Goal: Information Seeking & Learning: Check status

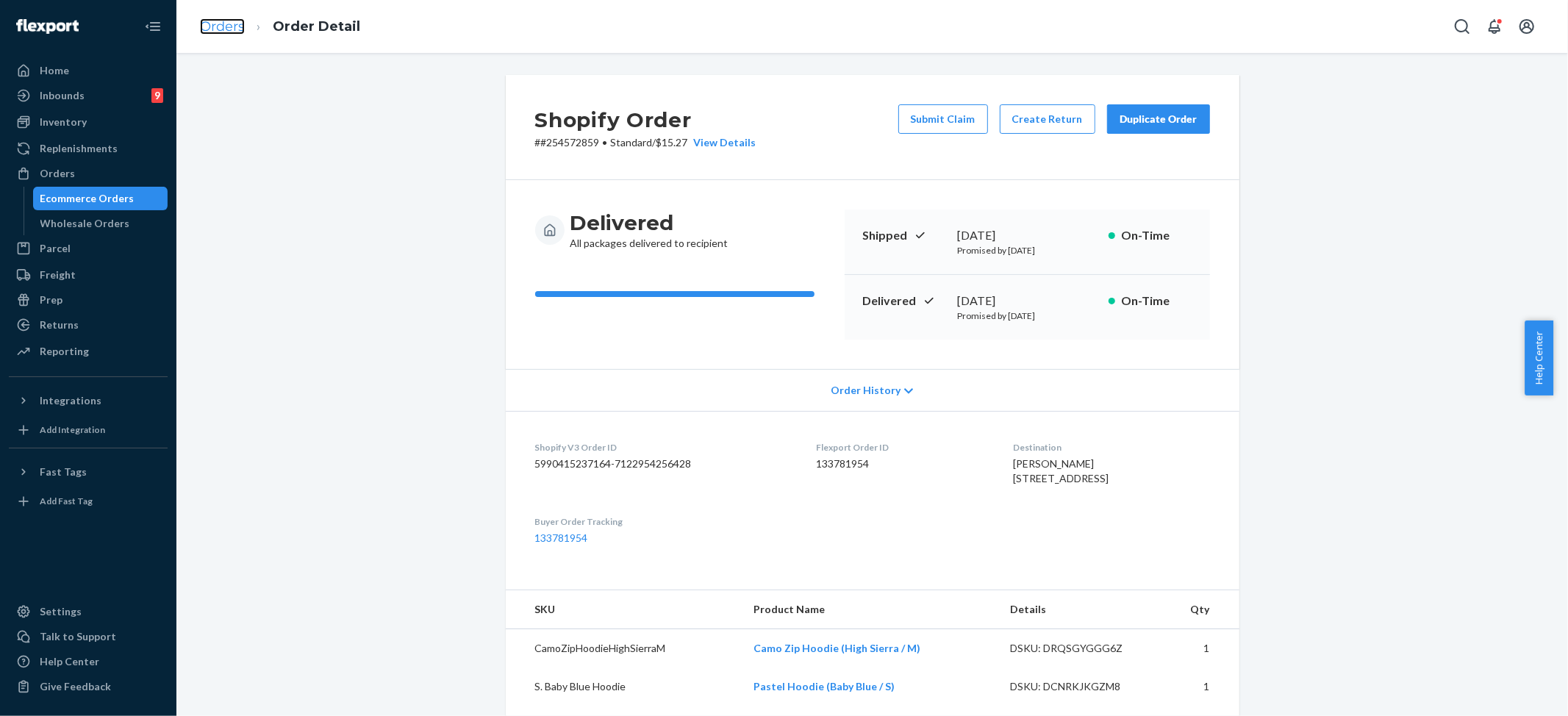
click at [210, 21] on link "Orders" at bounding box center [222, 27] width 45 height 16
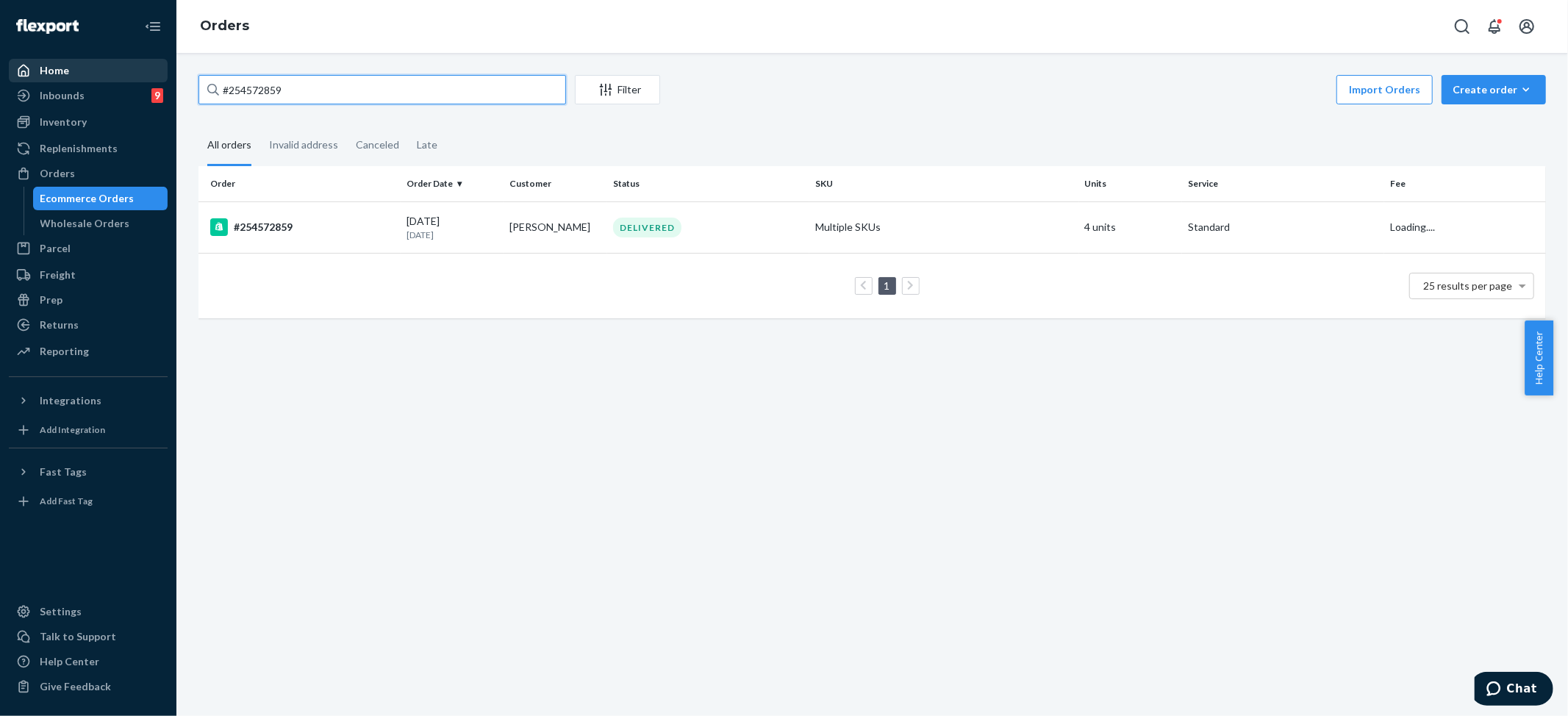
drag, startPoint x: 264, startPoint y: 89, endPoint x: 78, endPoint y: 70, distance: 187.0
click at [76, 72] on div "Home Inbounds 9 Shipping Plans Problems 9 Inventory Products Replenishments Ord…" at bounding box center [784, 358] width 1568 height 716
paste input "3567254"
type input "#253567254"
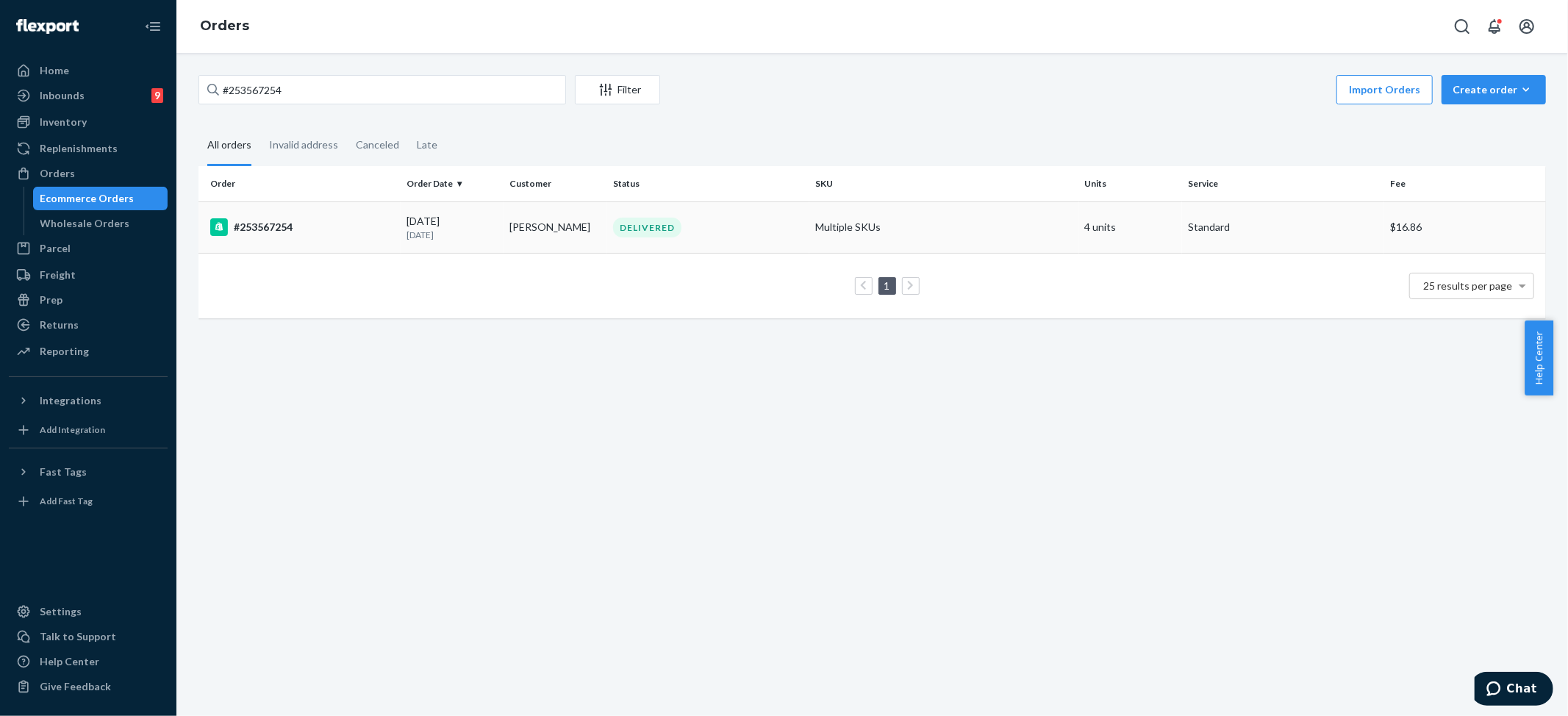
click at [843, 210] on td "Multiple SKUs" at bounding box center [944, 227] width 270 height 51
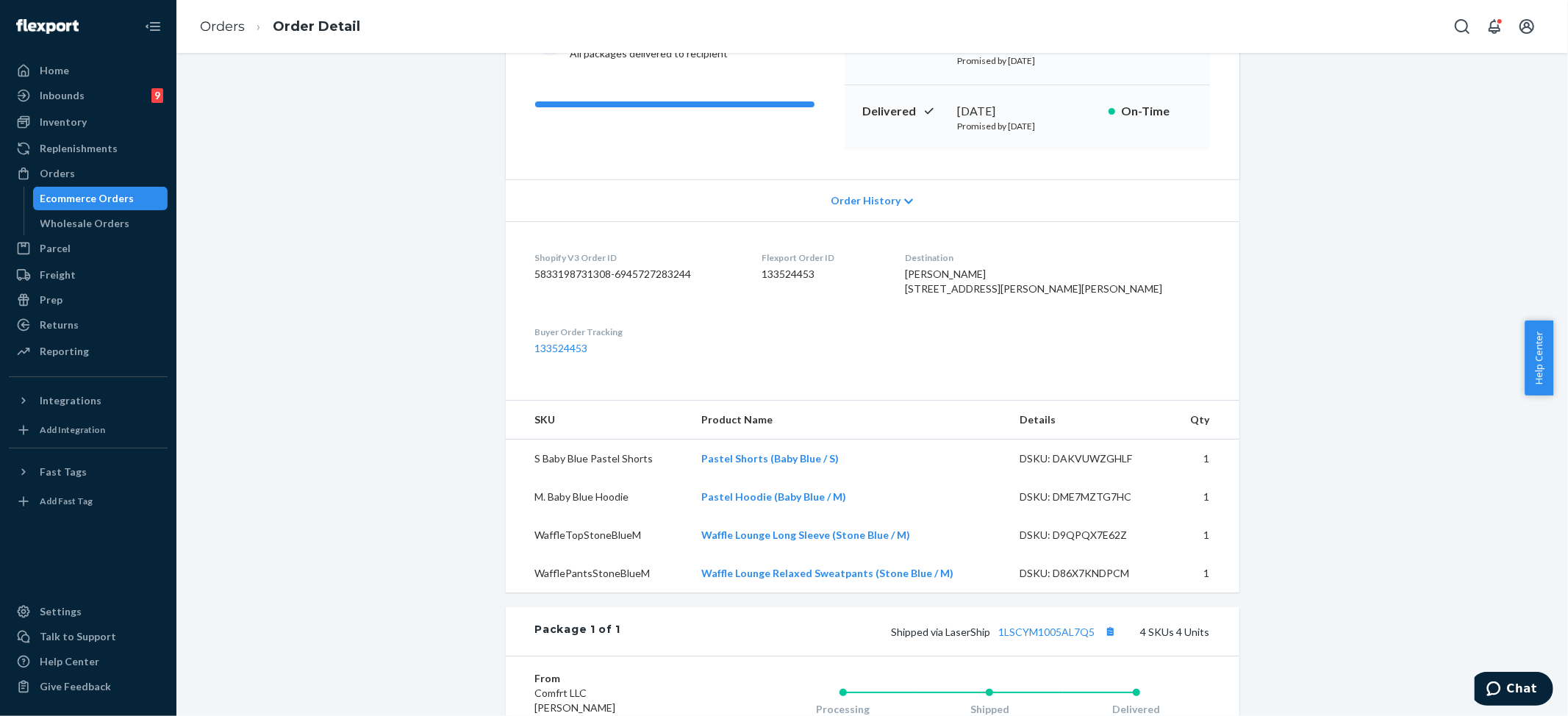
scroll to position [196, 0]
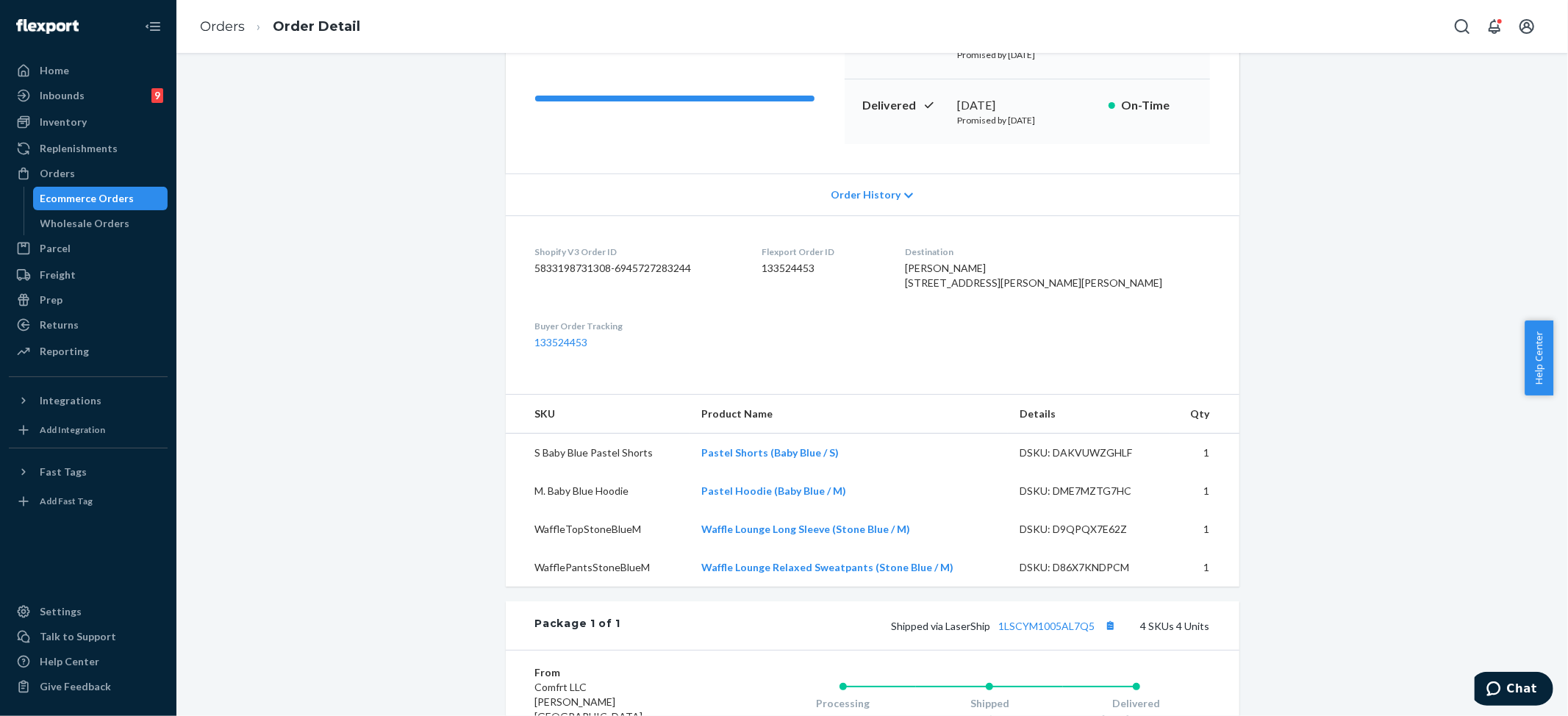
click at [858, 200] on span "Order History" at bounding box center [865, 194] width 70 height 15
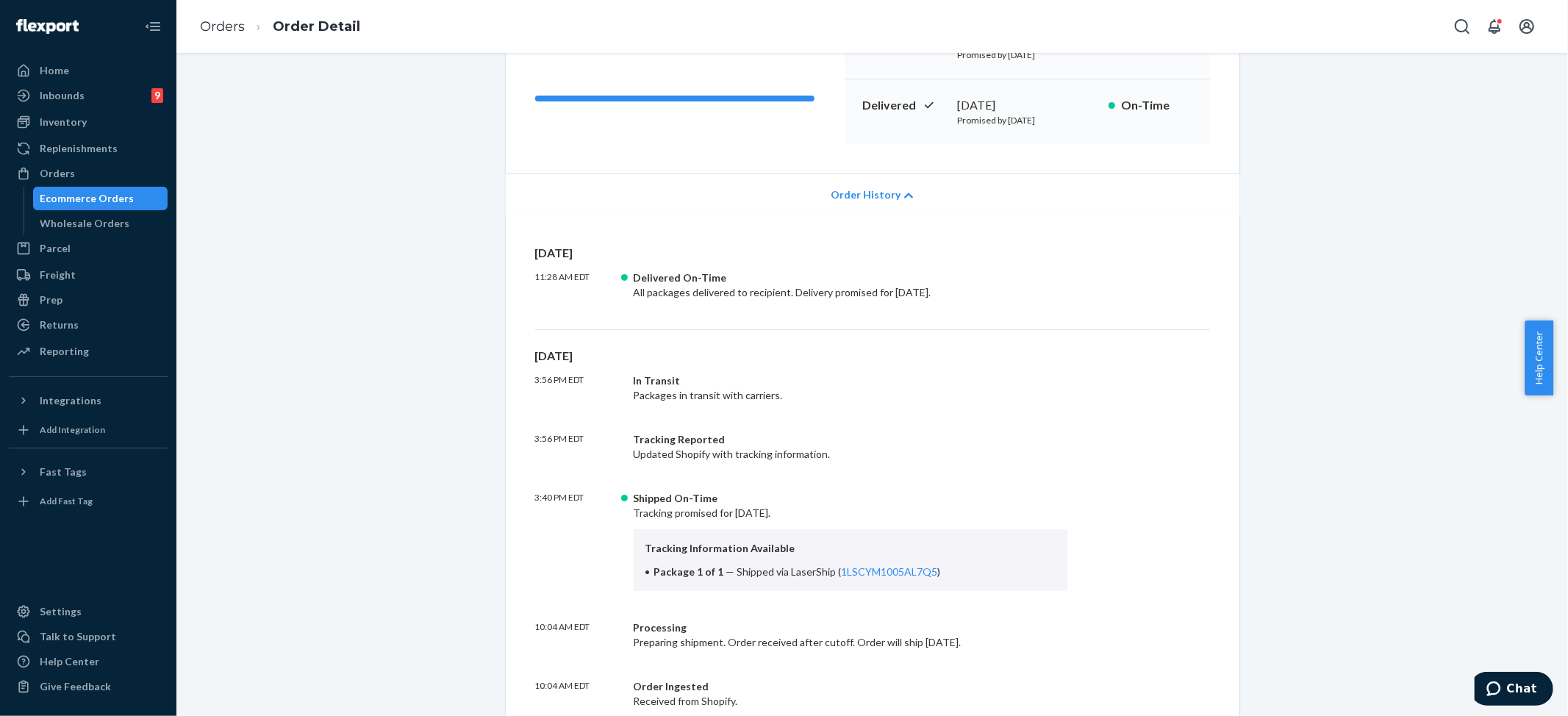
click at [861, 192] on span "Order History" at bounding box center [865, 194] width 70 height 15
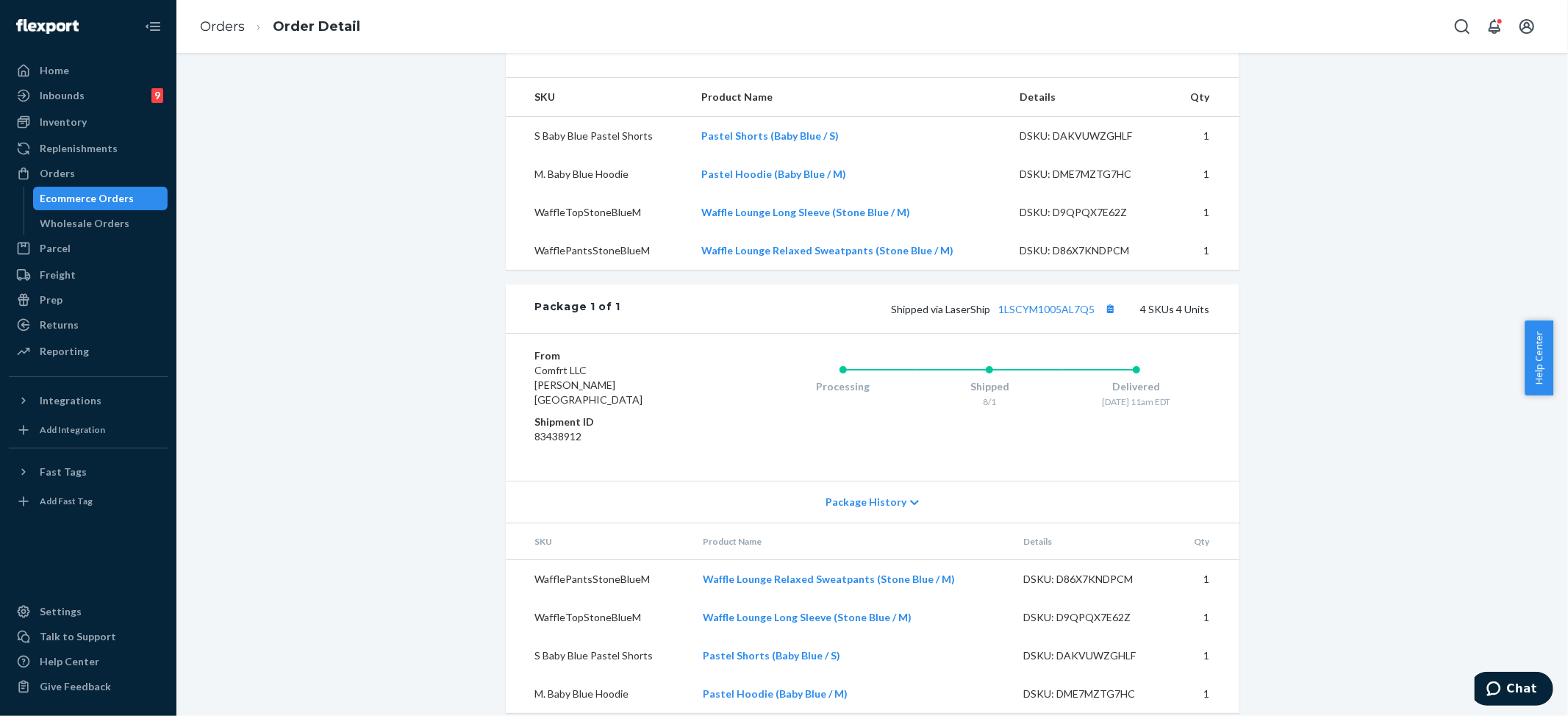
scroll to position [544, 0]
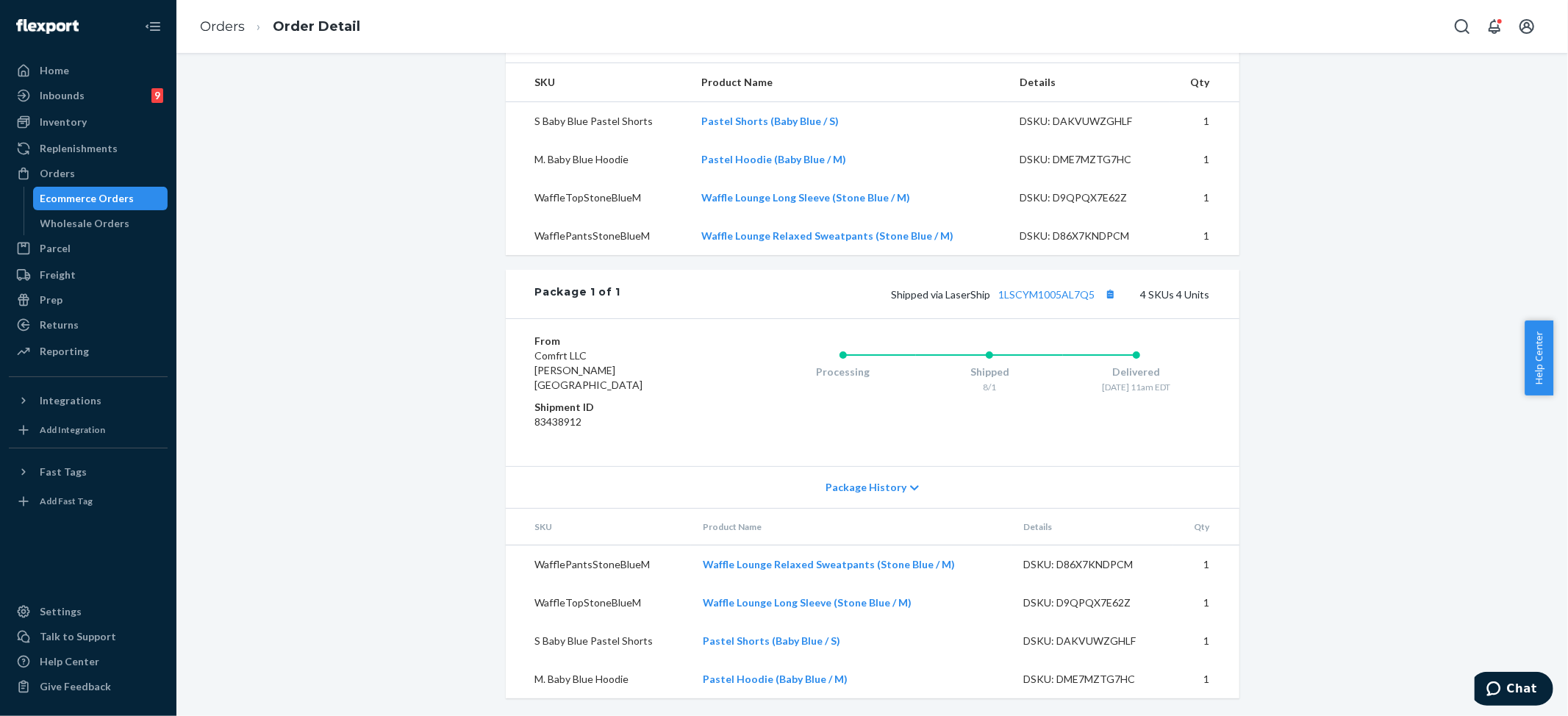
click at [865, 495] on div "Package History" at bounding box center [872, 487] width 734 height 42
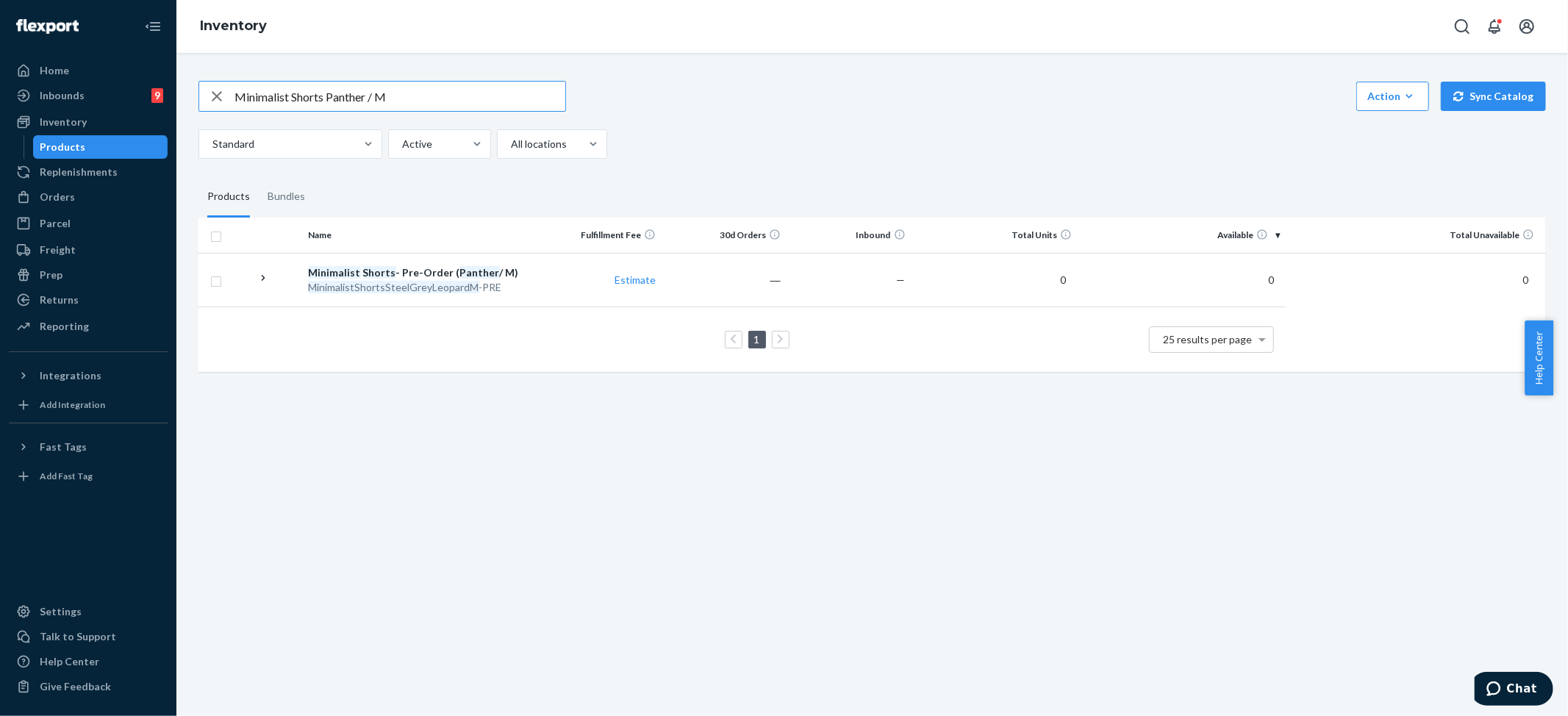
drag, startPoint x: 441, startPoint y: 96, endPoint x: 619, endPoint y: 110, distance: 178.5
click at [619, 110] on div "Minimalist Shorts Panther / M Action Create product Create bundle Bulk create p…" at bounding box center [871, 96] width 1347 height 31
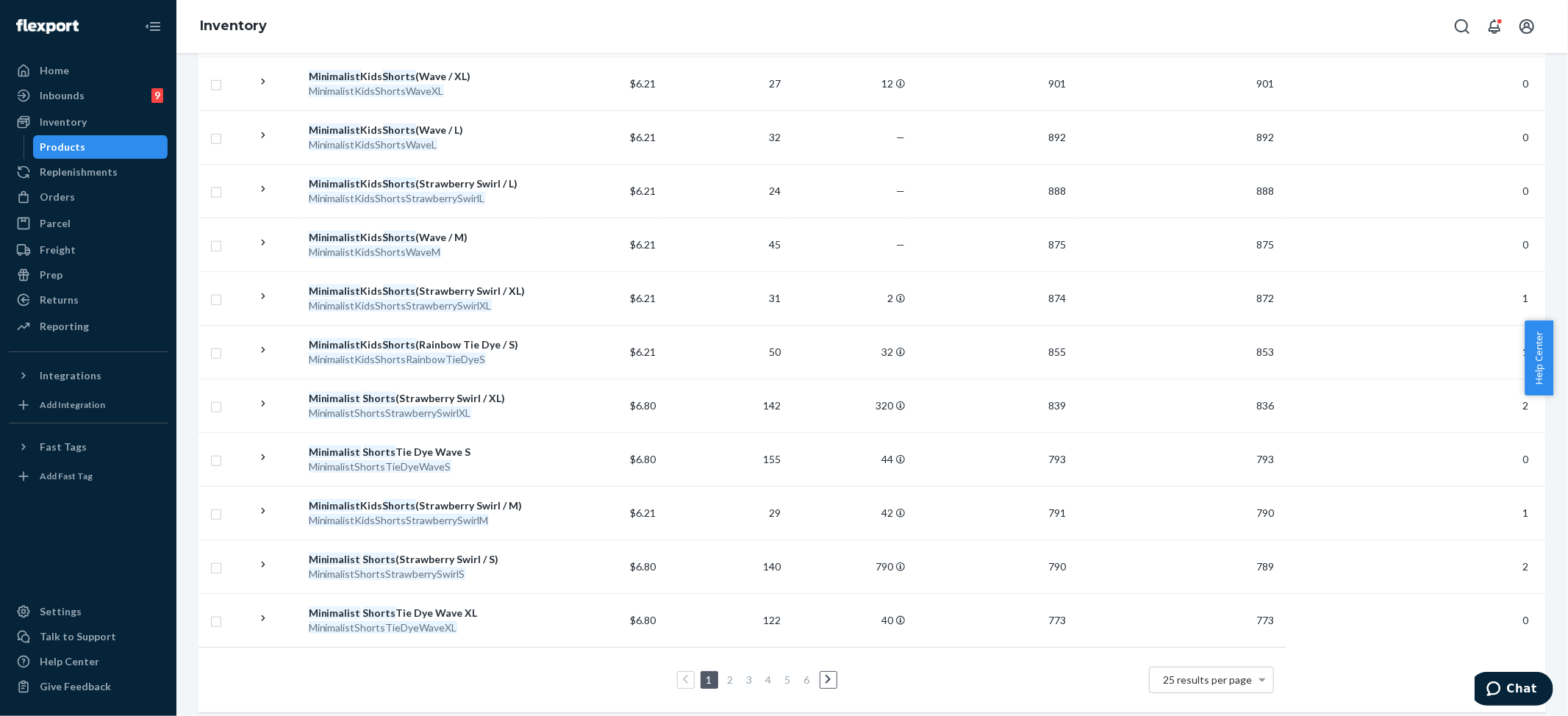
scroll to position [979, 0]
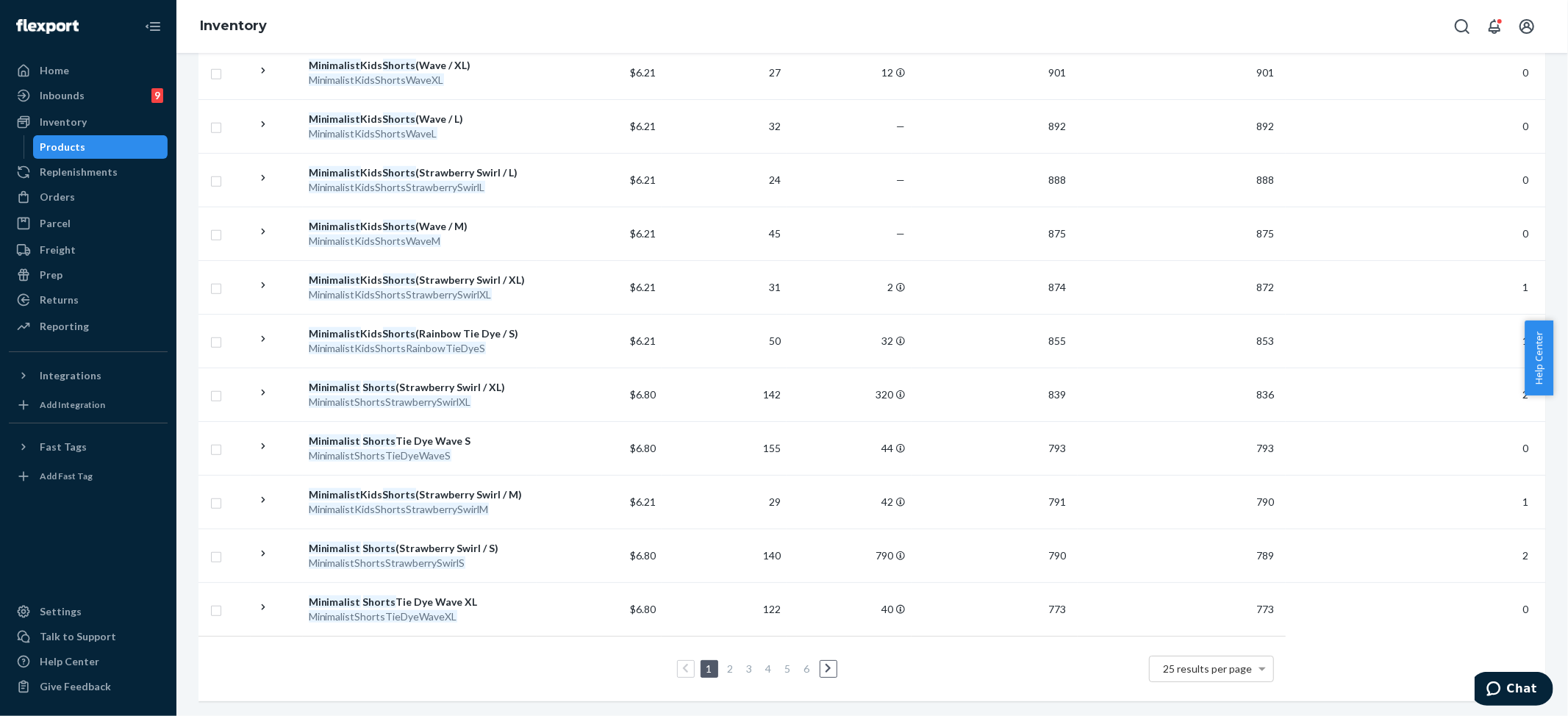
click at [725, 663] on link "2" at bounding box center [731, 668] width 12 height 13
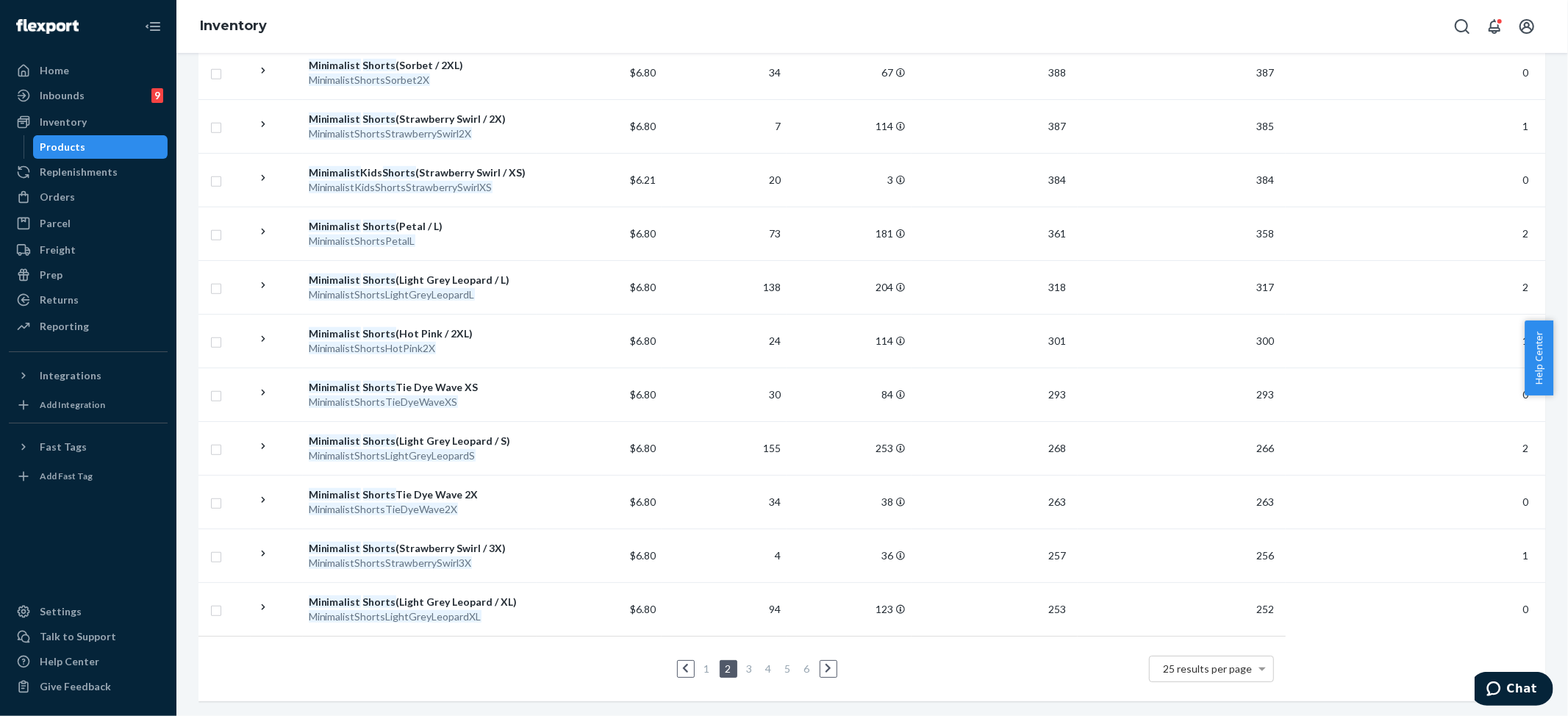
click at [743, 663] on link "3" at bounding box center [749, 668] width 12 height 13
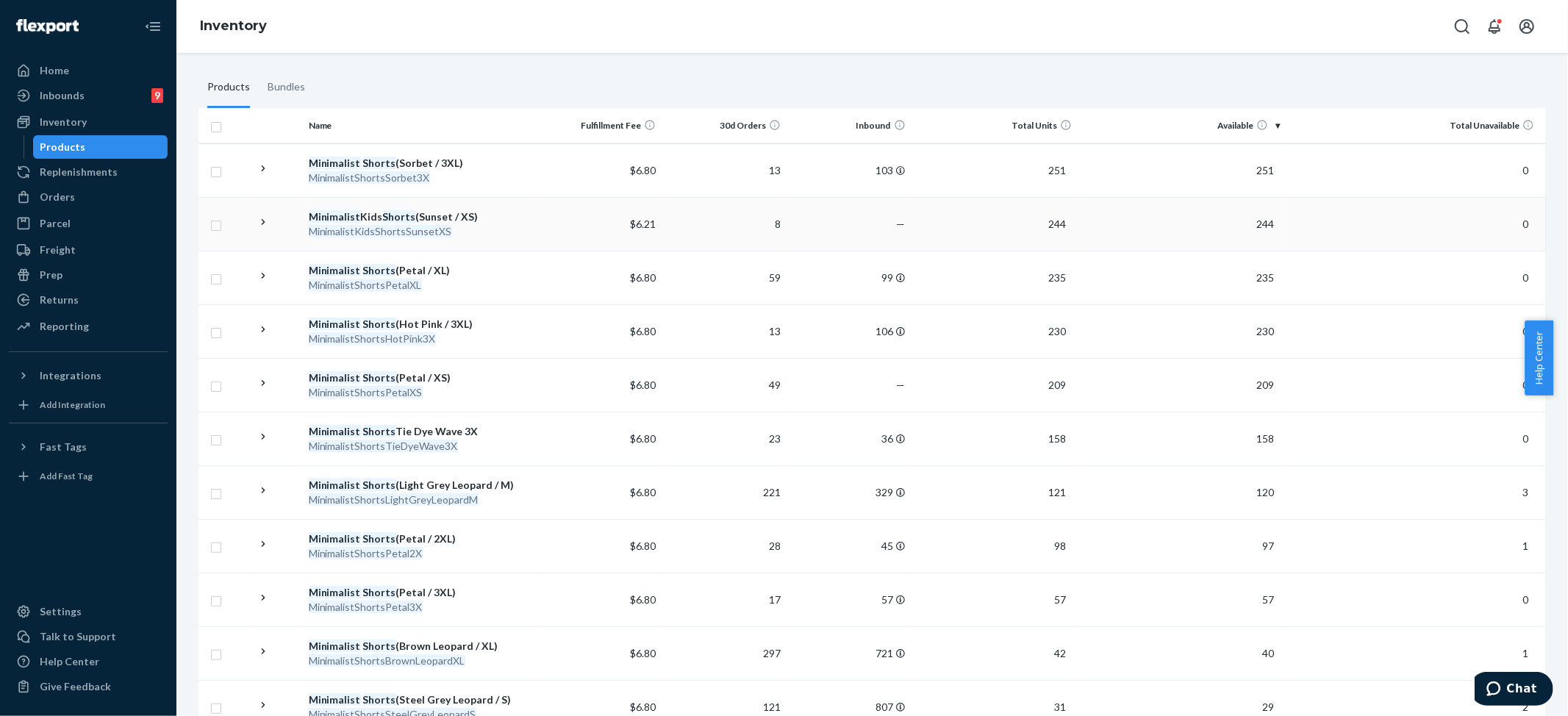
scroll to position [0, 0]
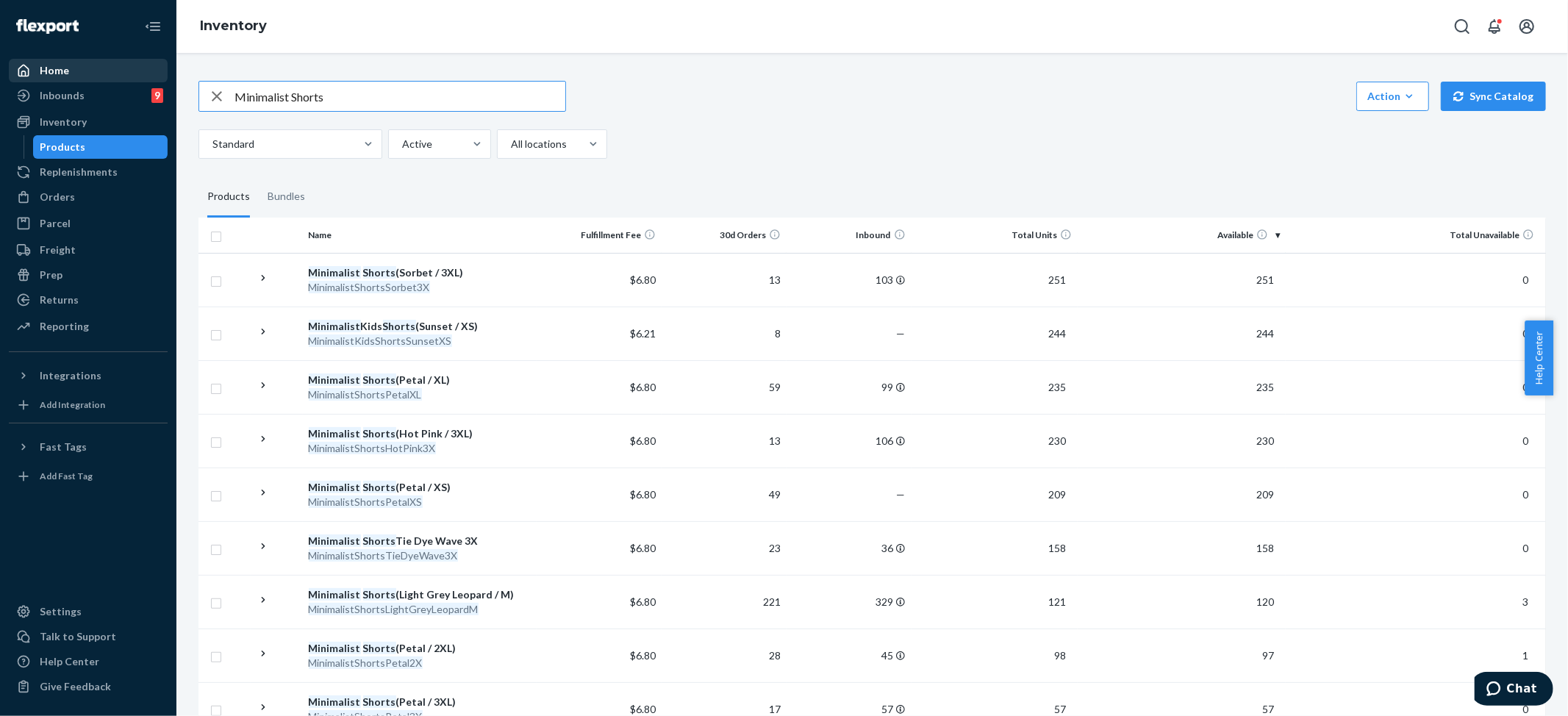
drag, startPoint x: 342, startPoint y: 98, endPoint x: 147, endPoint y: 81, distance: 195.7
click at [145, 82] on div "Home Inbounds 9 Shipping Plans Problems 9 Inventory Products Replenishments Ord…" at bounding box center [784, 358] width 1568 height 716
paste input "traight [PERSON_NAME] Panther / M"
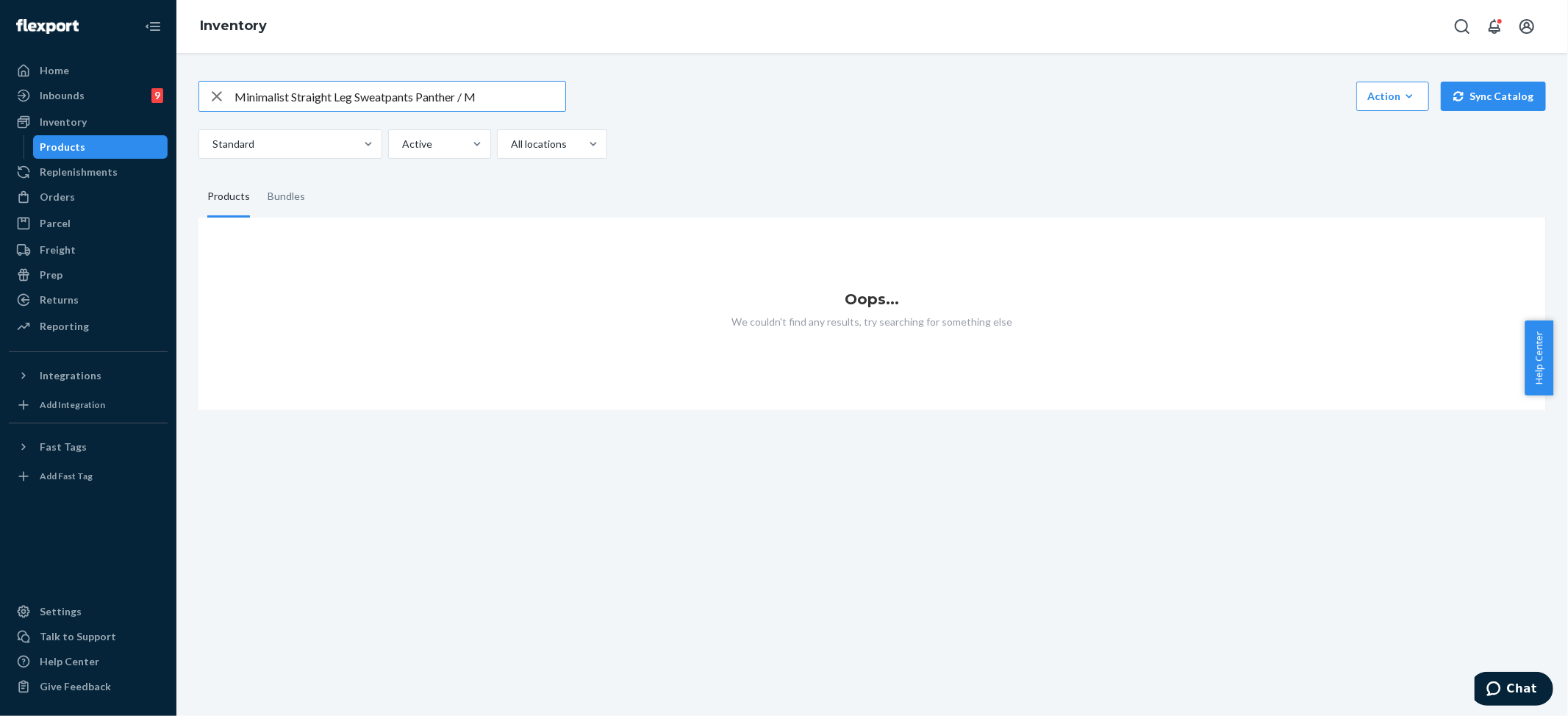
drag, startPoint x: 415, startPoint y: 91, endPoint x: 657, endPoint y: 112, distance: 242.9
click at [657, 112] on div "Minimalist Straight Leg Sweatpants Panther / M Action Create product Create bun…" at bounding box center [871, 96] width 1347 height 31
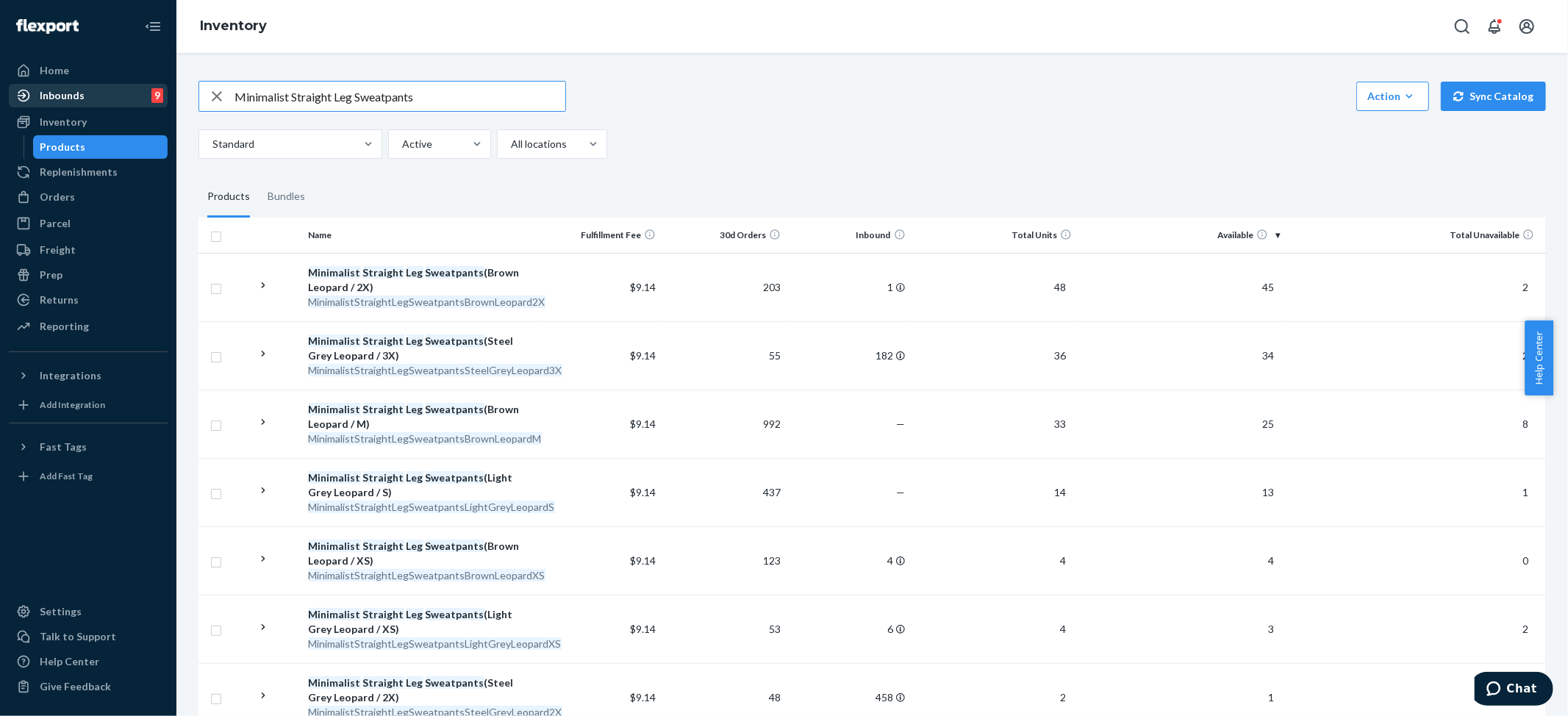
drag, startPoint x: 377, startPoint y: 96, endPoint x: 121, endPoint y: 91, distance: 256.0
click at [119, 92] on div "Home Inbounds 9 Shipping Plans Problems 9 Inventory Products Replenishments Ord…" at bounding box center [784, 358] width 1568 height 716
paste input "Hoodie Panther / M"
drag, startPoint x: 333, startPoint y: 94, endPoint x: 649, endPoint y: 109, distance: 316.4
click at [648, 110] on div "Minimalist Hoodie Panther / M Action Create product Create bundle Bulk create p…" at bounding box center [871, 96] width 1347 height 31
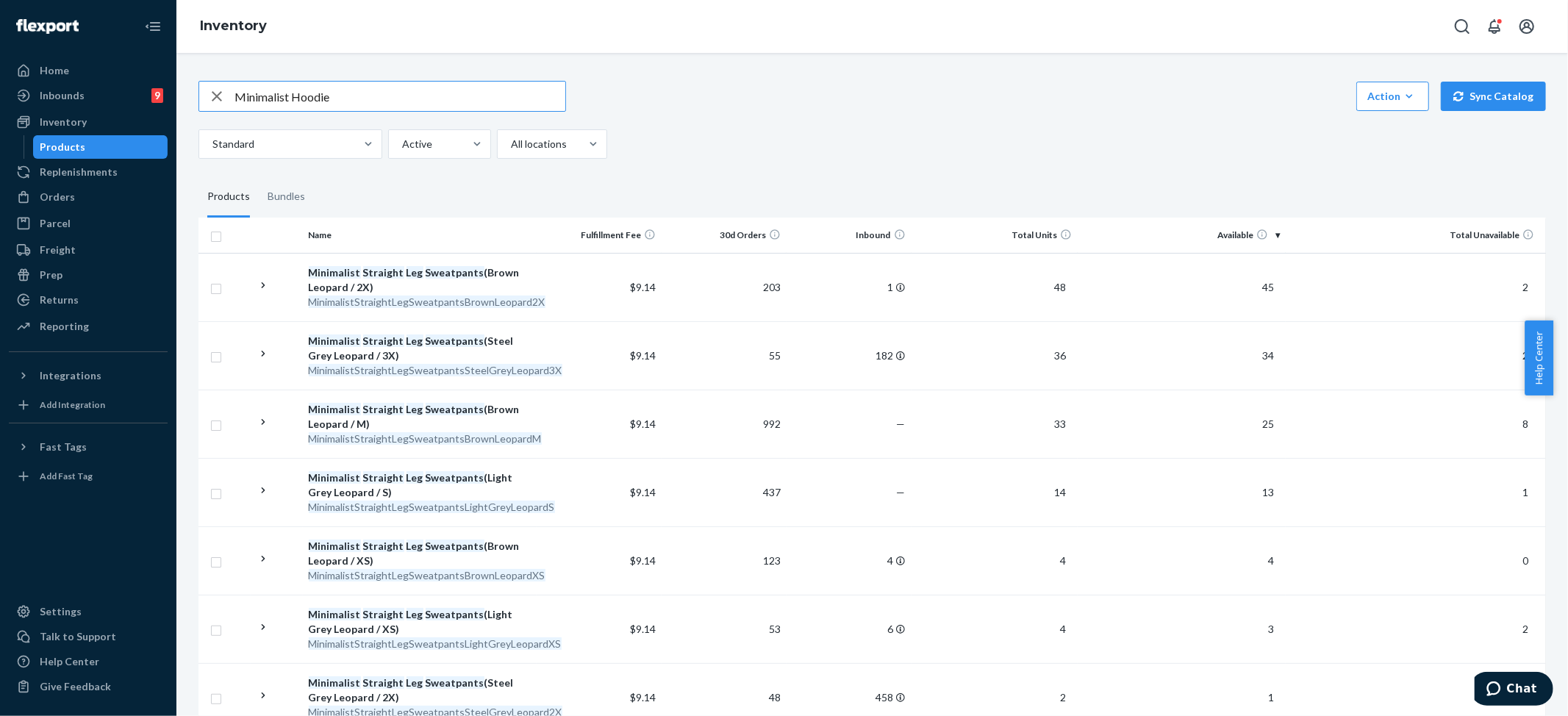
type input "Minimalist Hoodie"
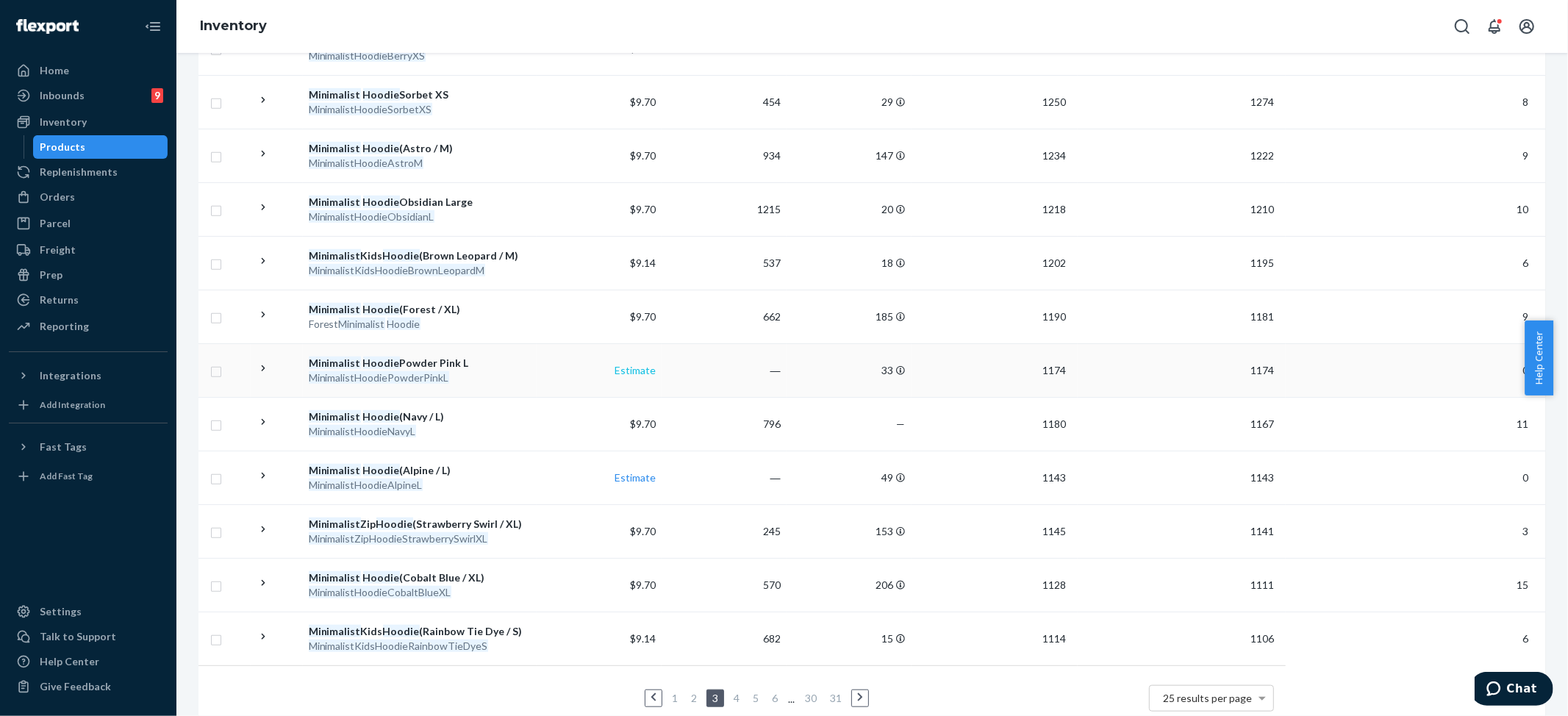
scroll to position [980, 0]
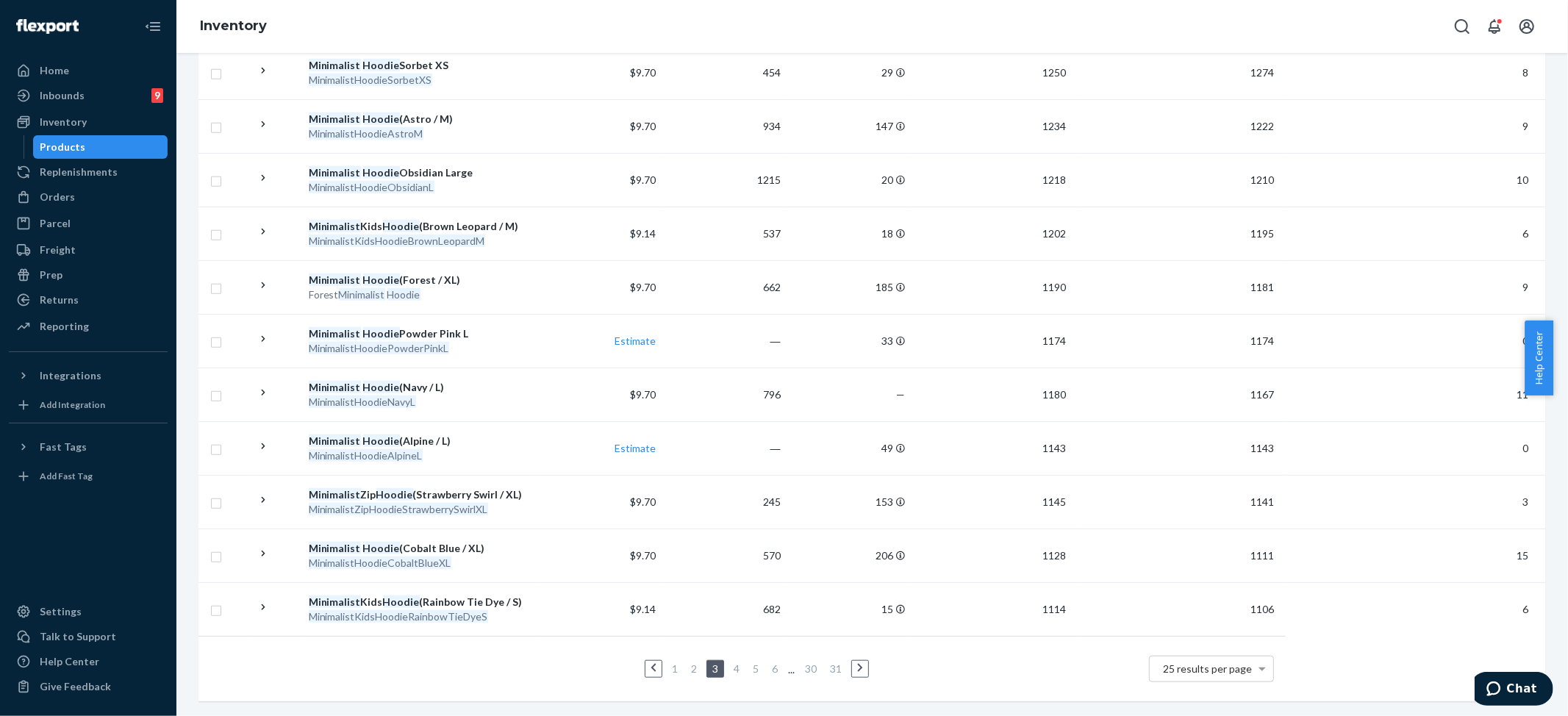
click at [735, 662] on li "4" at bounding box center [735, 669] width 13 height 18
click at [733, 664] on link "4" at bounding box center [736, 668] width 12 height 13
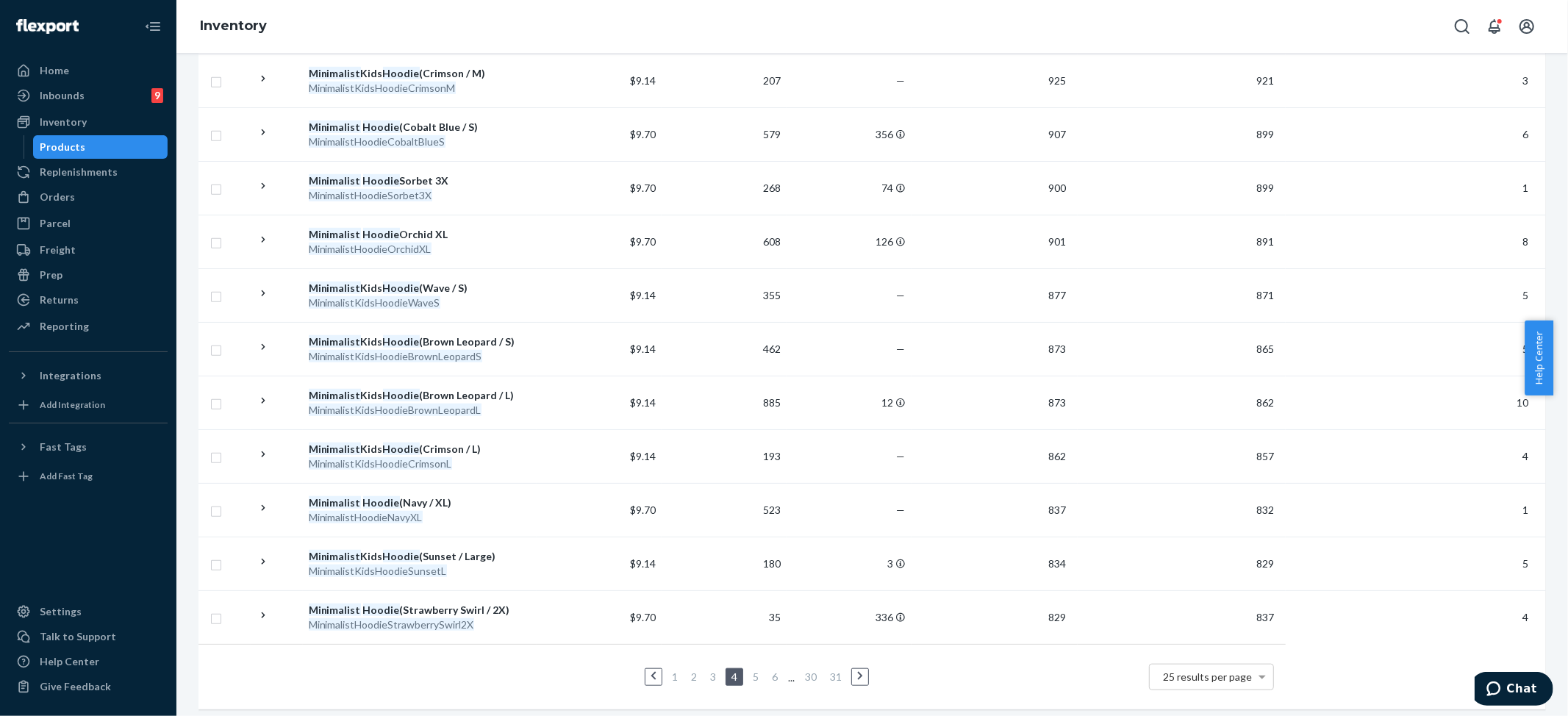
click at [749, 683] on link "5" at bounding box center [755, 676] width 12 height 13
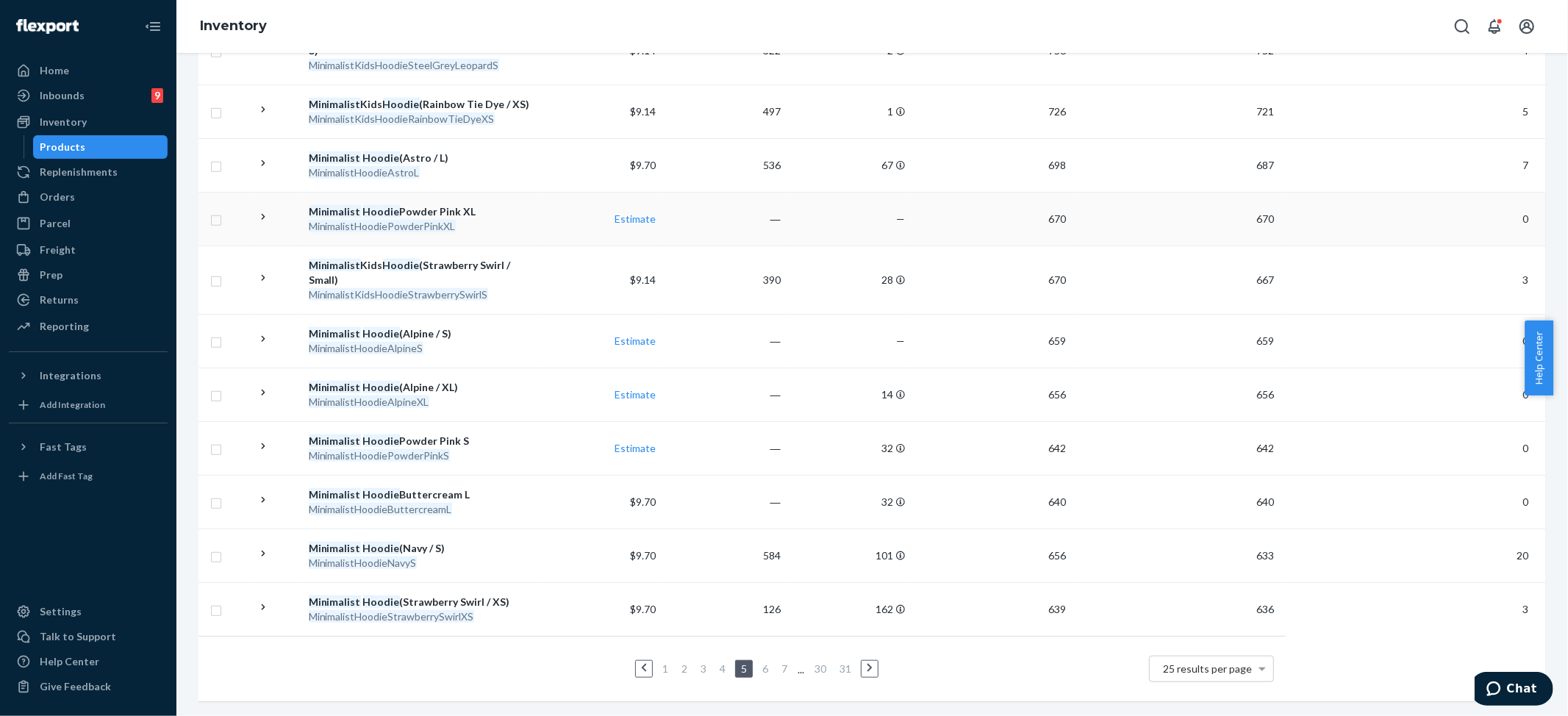
scroll to position [1009, 0]
click at [659, 663] on link "1" at bounding box center [665, 668] width 12 height 13
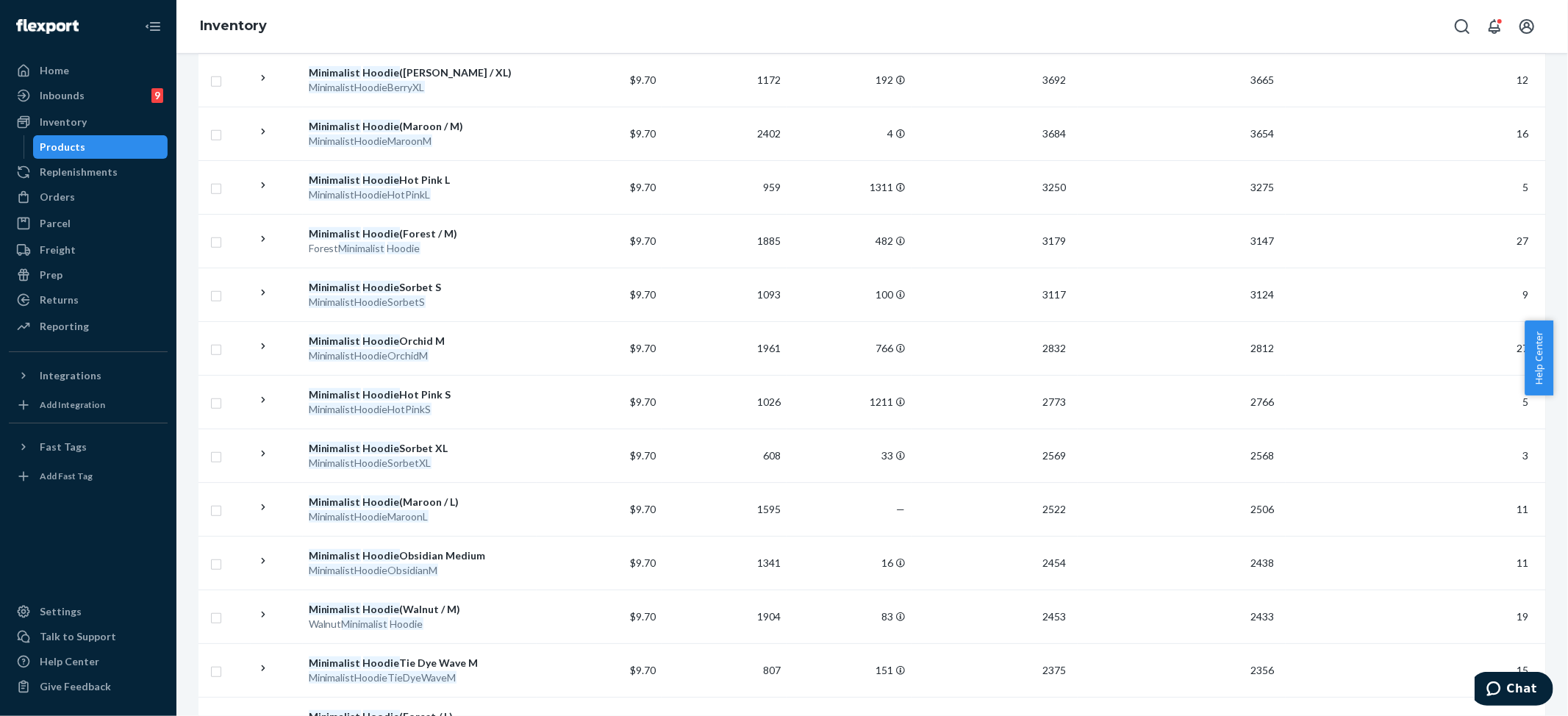
scroll to position [979, 0]
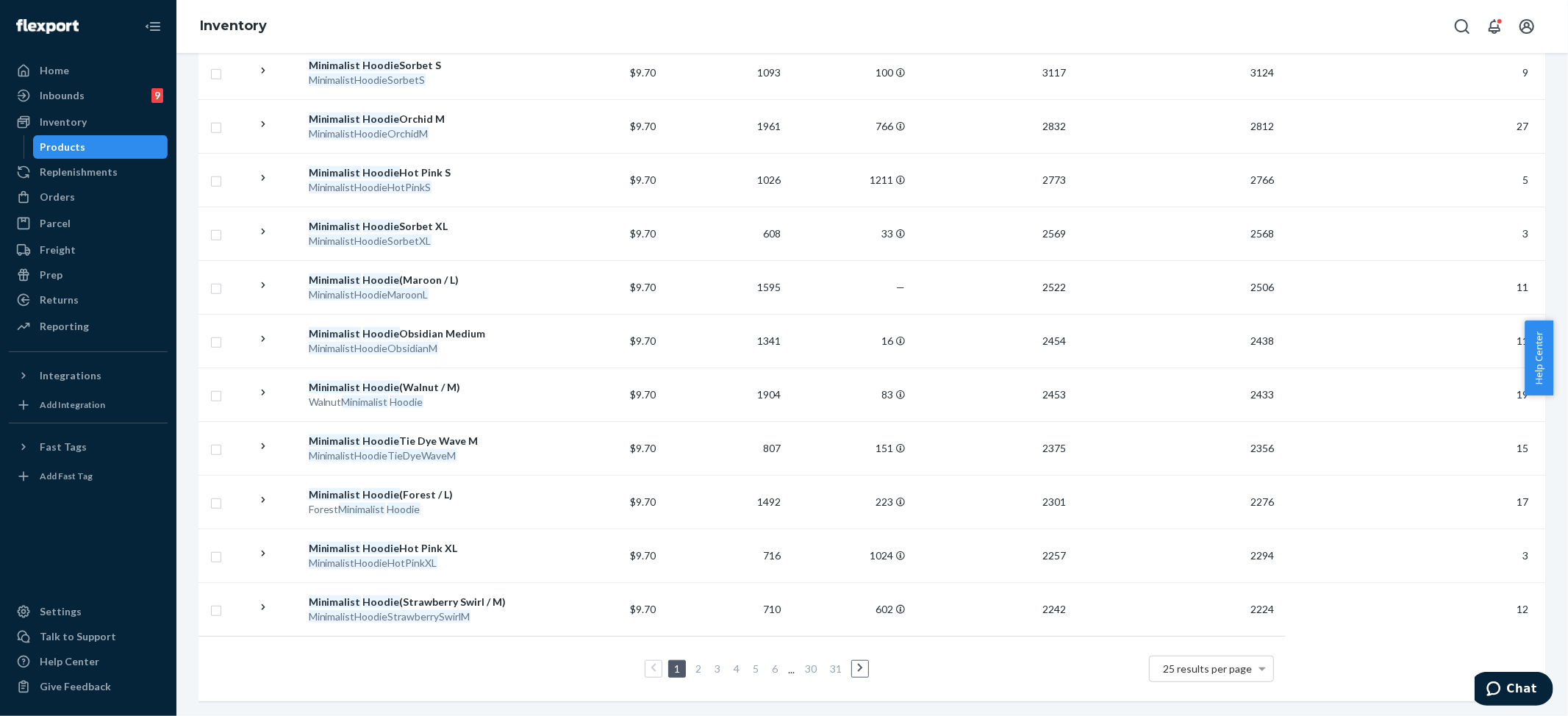
click at [692, 663] on link "2" at bounding box center [698, 668] width 12 height 13
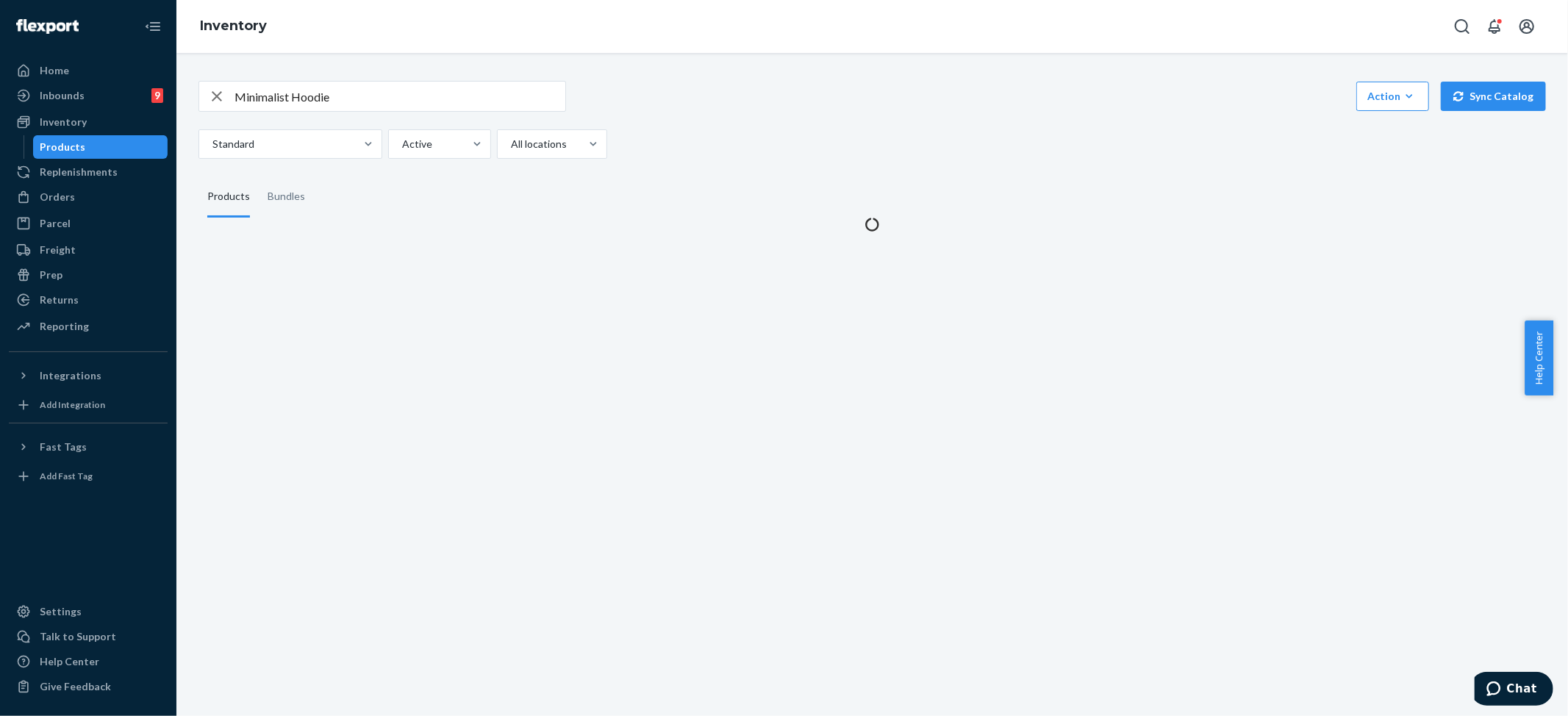
scroll to position [0, 0]
